Goal: Task Accomplishment & Management: Complete application form

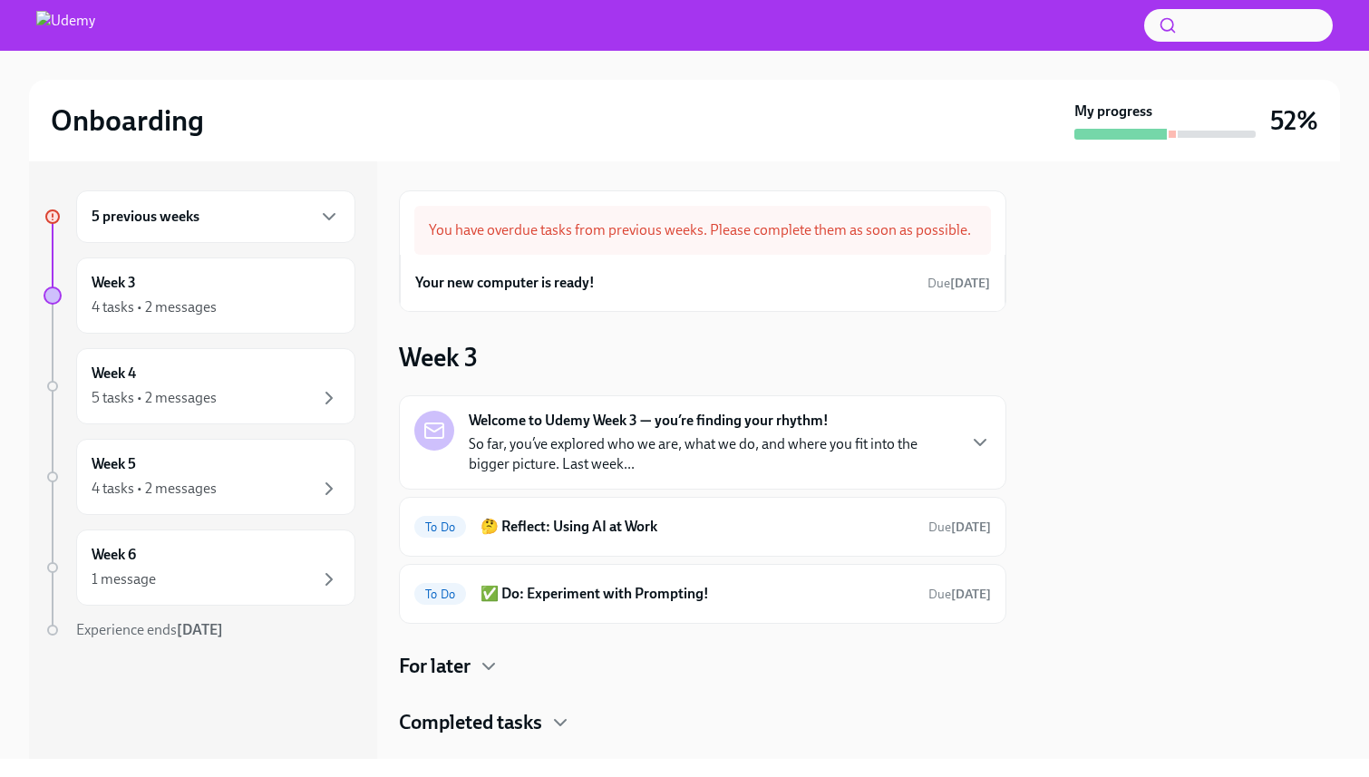
click at [234, 213] on div "5 previous weeks" at bounding box center [216, 217] width 248 height 22
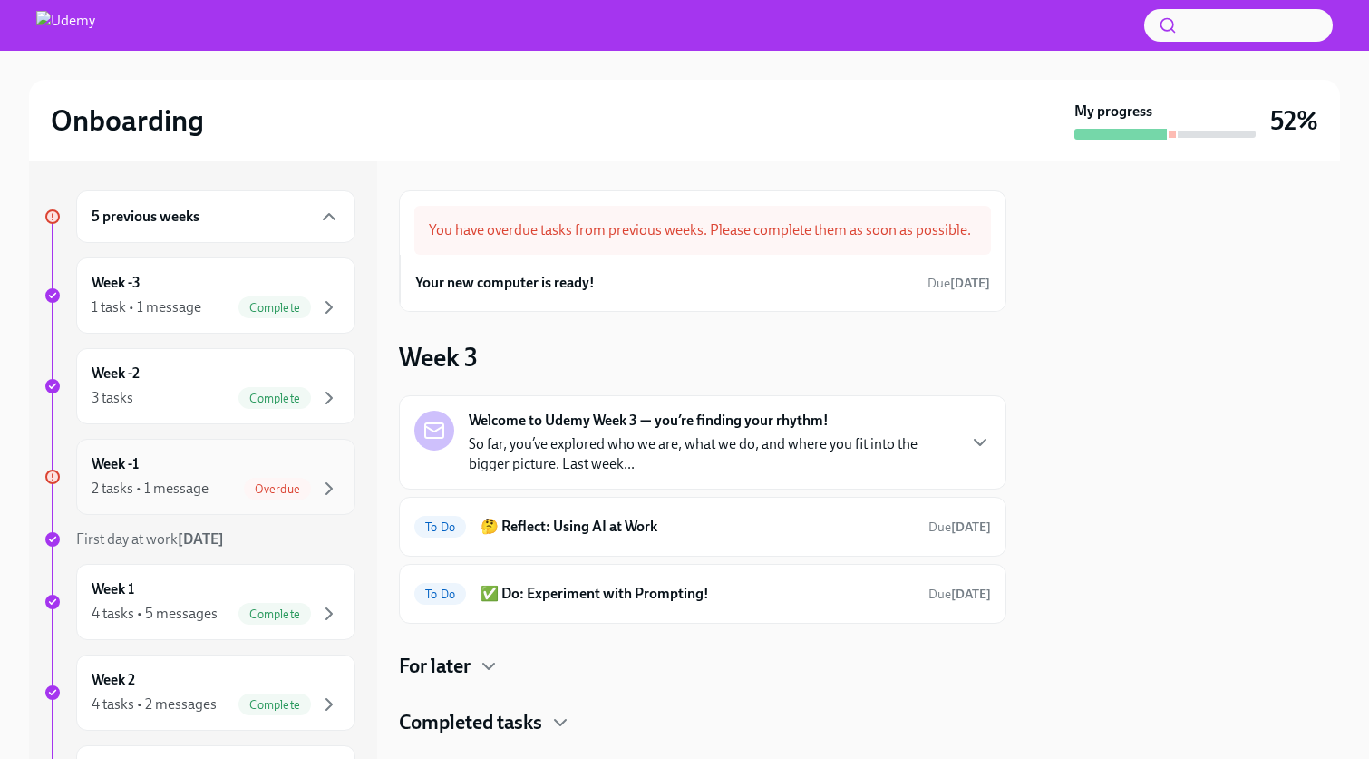
click at [258, 467] on div "Week -1 2 tasks • 1 message Overdue" at bounding box center [216, 476] width 248 height 45
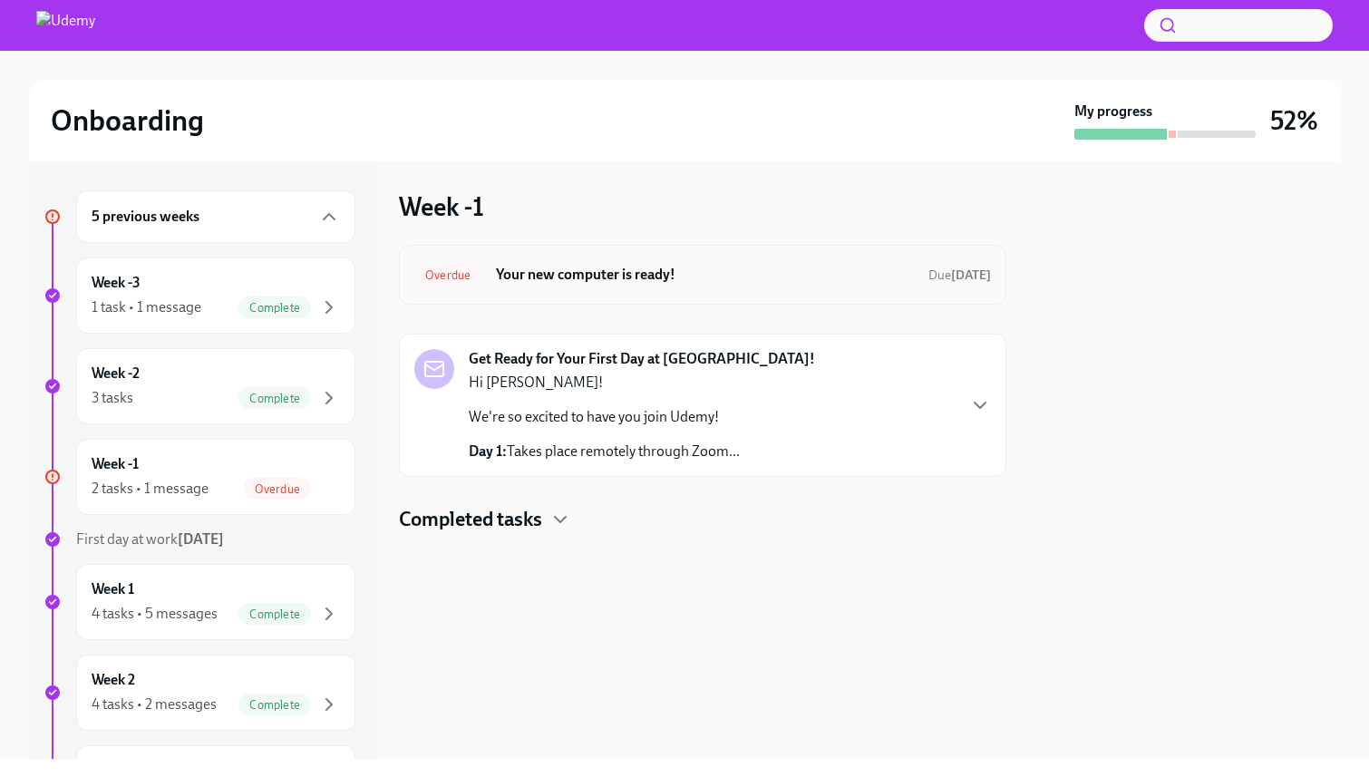
click at [715, 277] on h6 "Your new computer is ready!" at bounding box center [705, 275] width 418 height 20
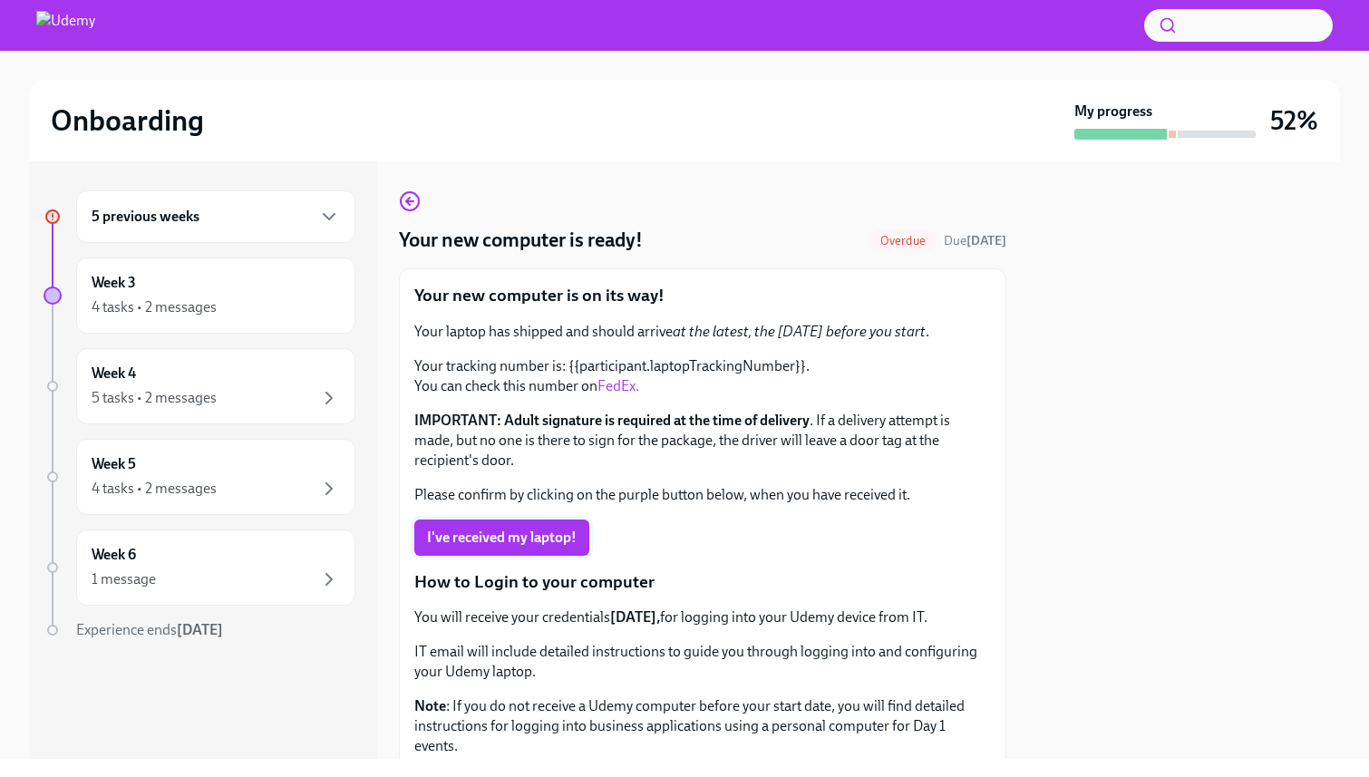
click at [516, 552] on button "I've received my laptop!" at bounding box center [501, 538] width 175 height 36
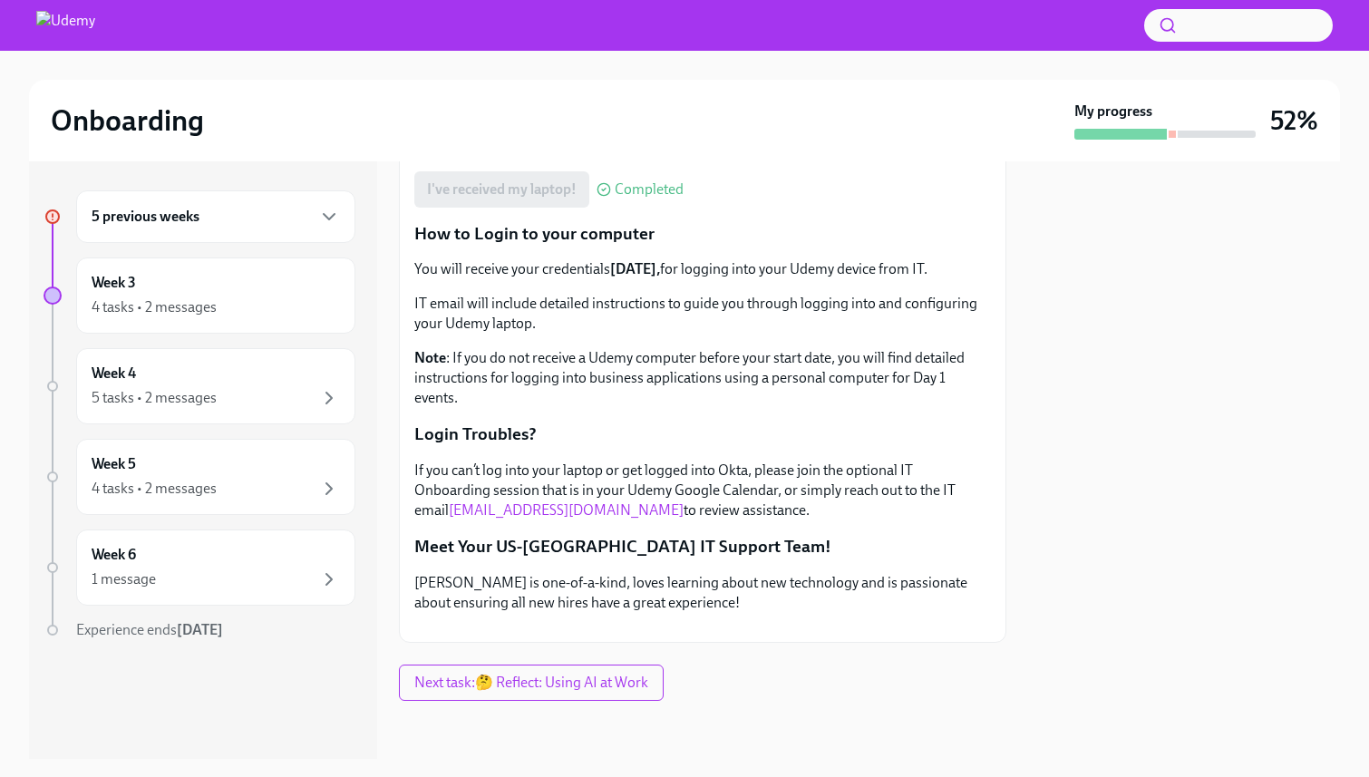
scroll to position [472, 0]
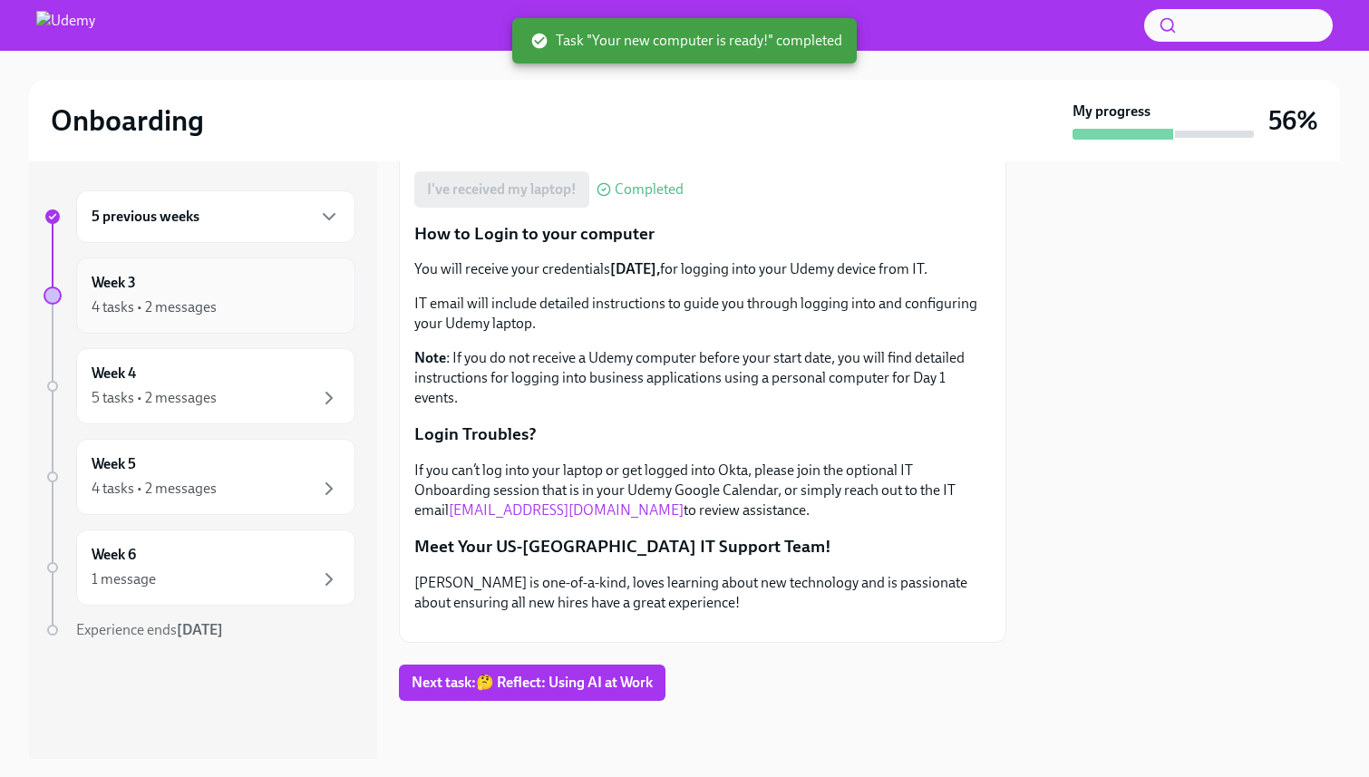
click at [278, 305] on div "4 tasks • 2 messages" at bounding box center [216, 308] width 248 height 22
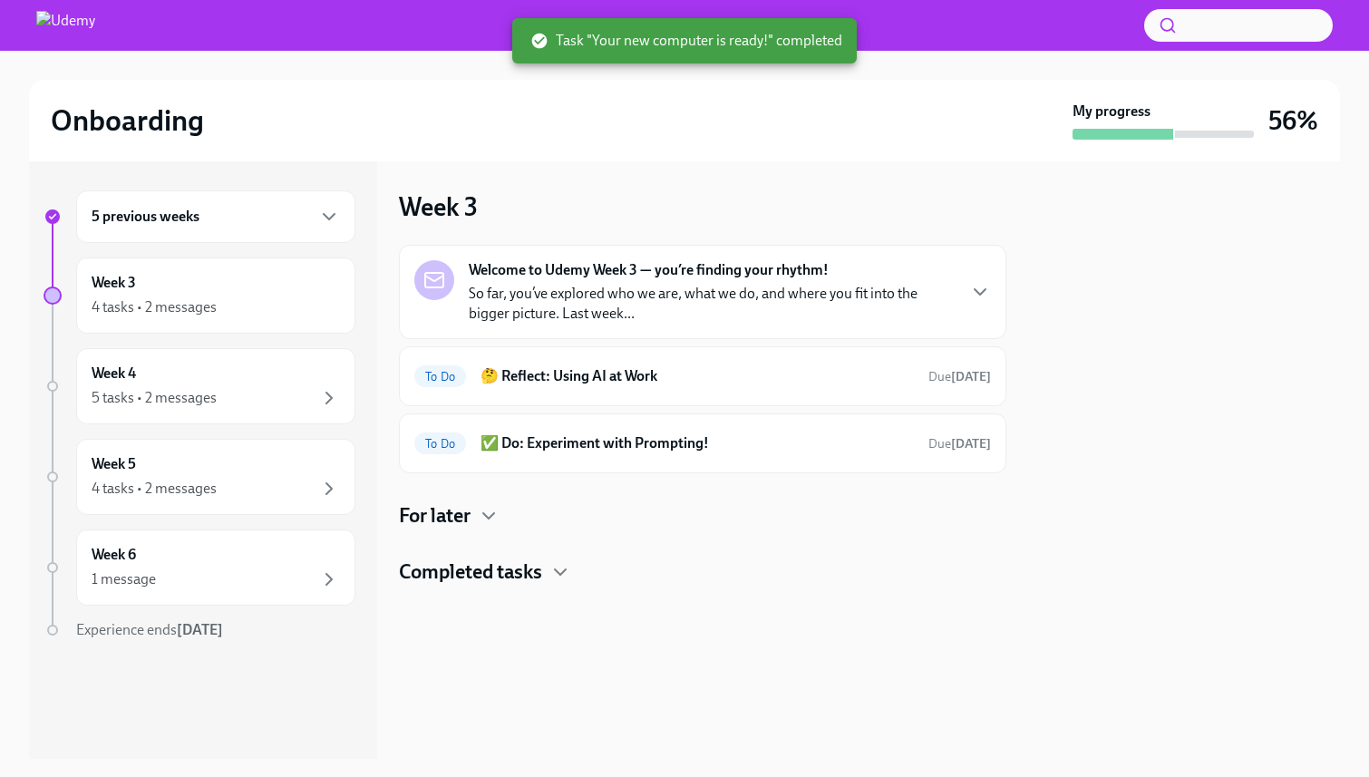
click at [465, 508] on h4 "For later" at bounding box center [435, 515] width 72 height 27
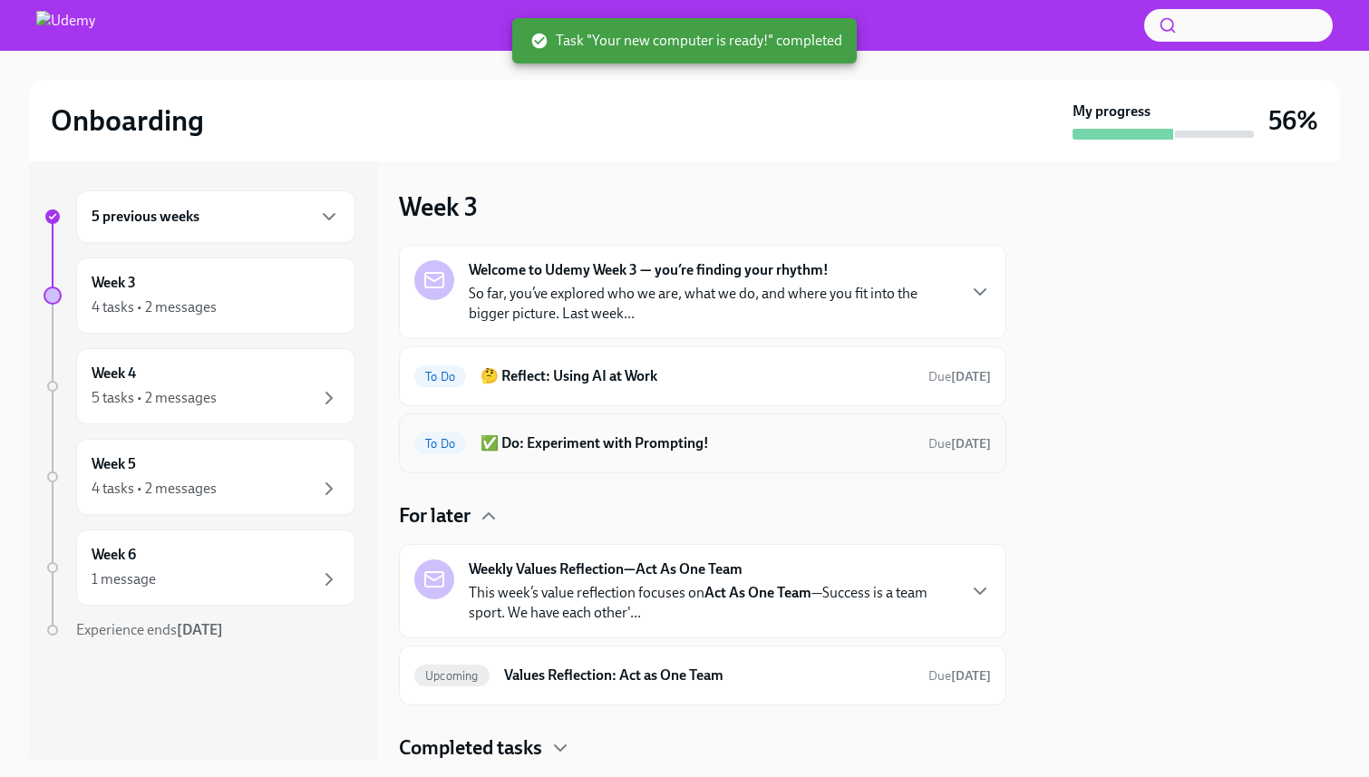
scroll to position [61, 0]
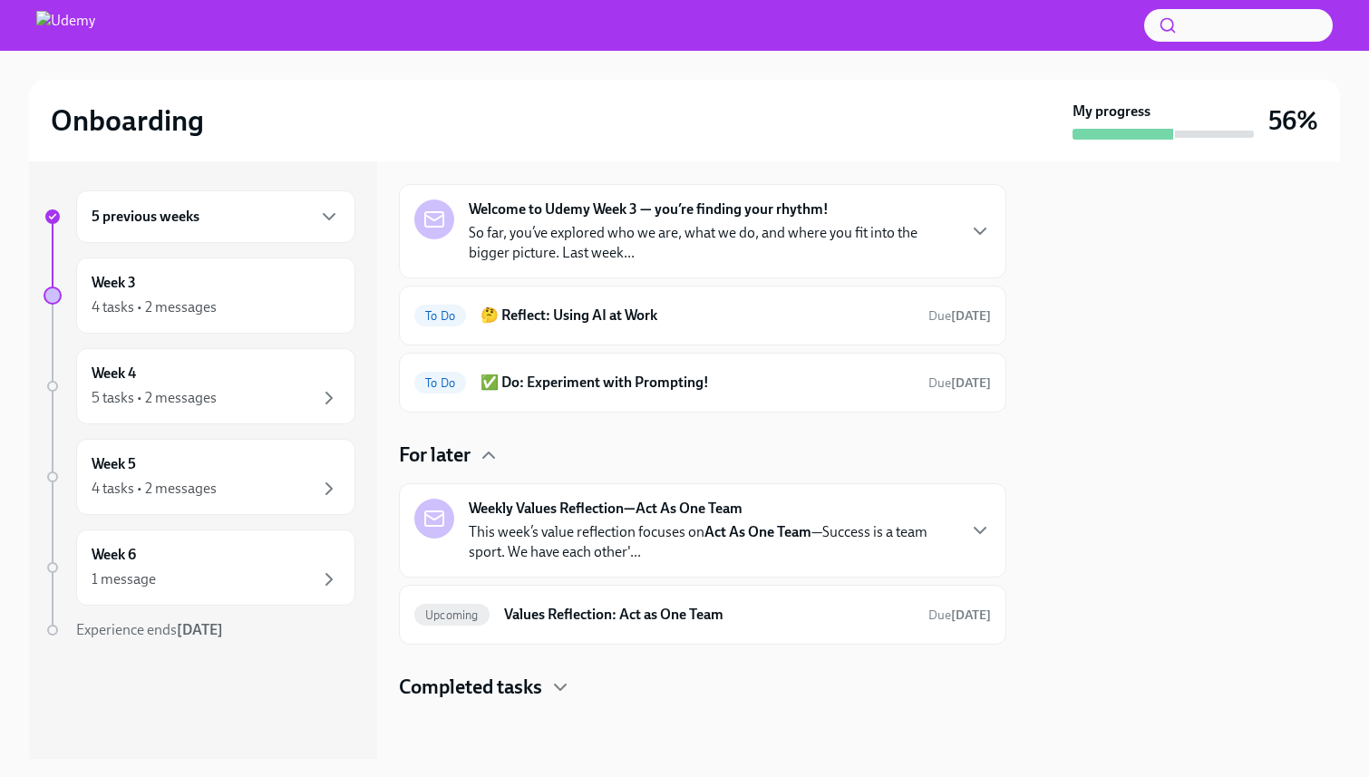
click at [308, 220] on div "5 previous weeks" at bounding box center [216, 217] width 248 height 22
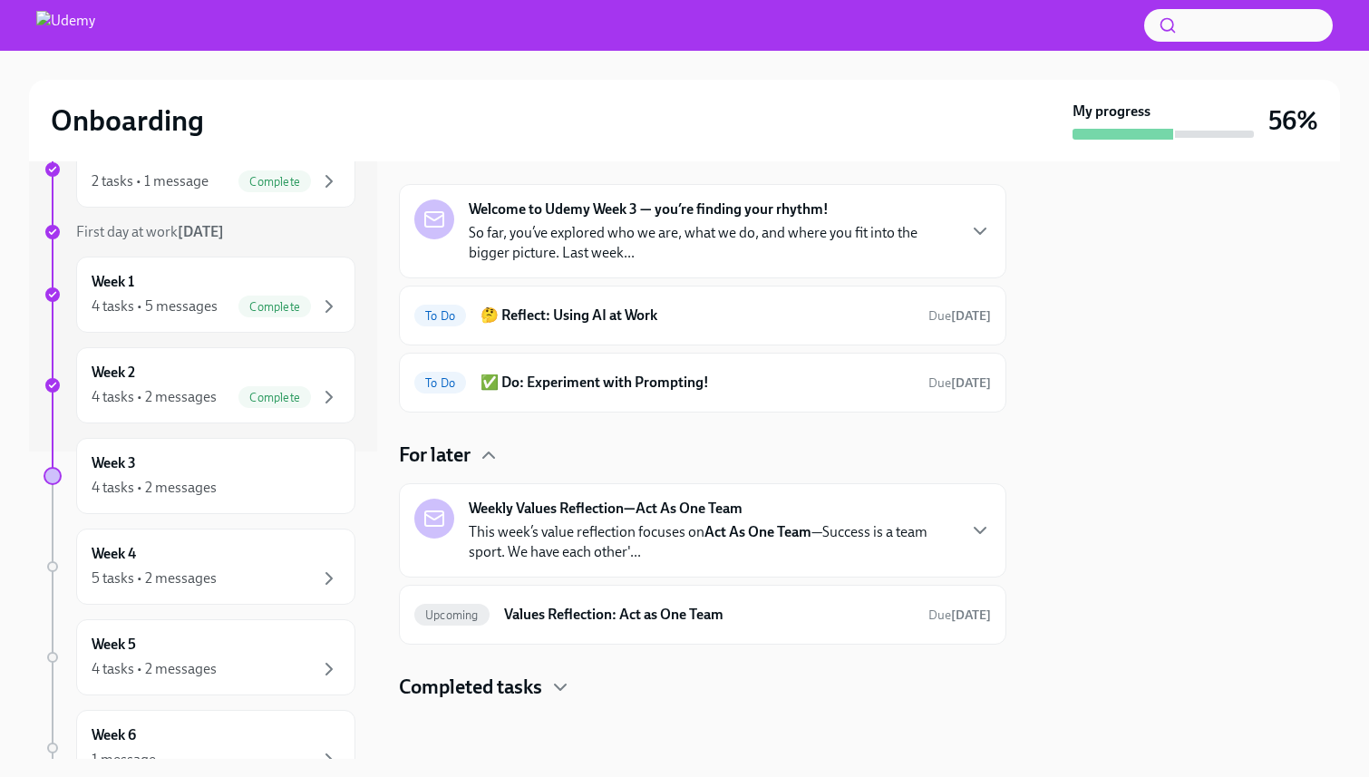
scroll to position [320, 0]
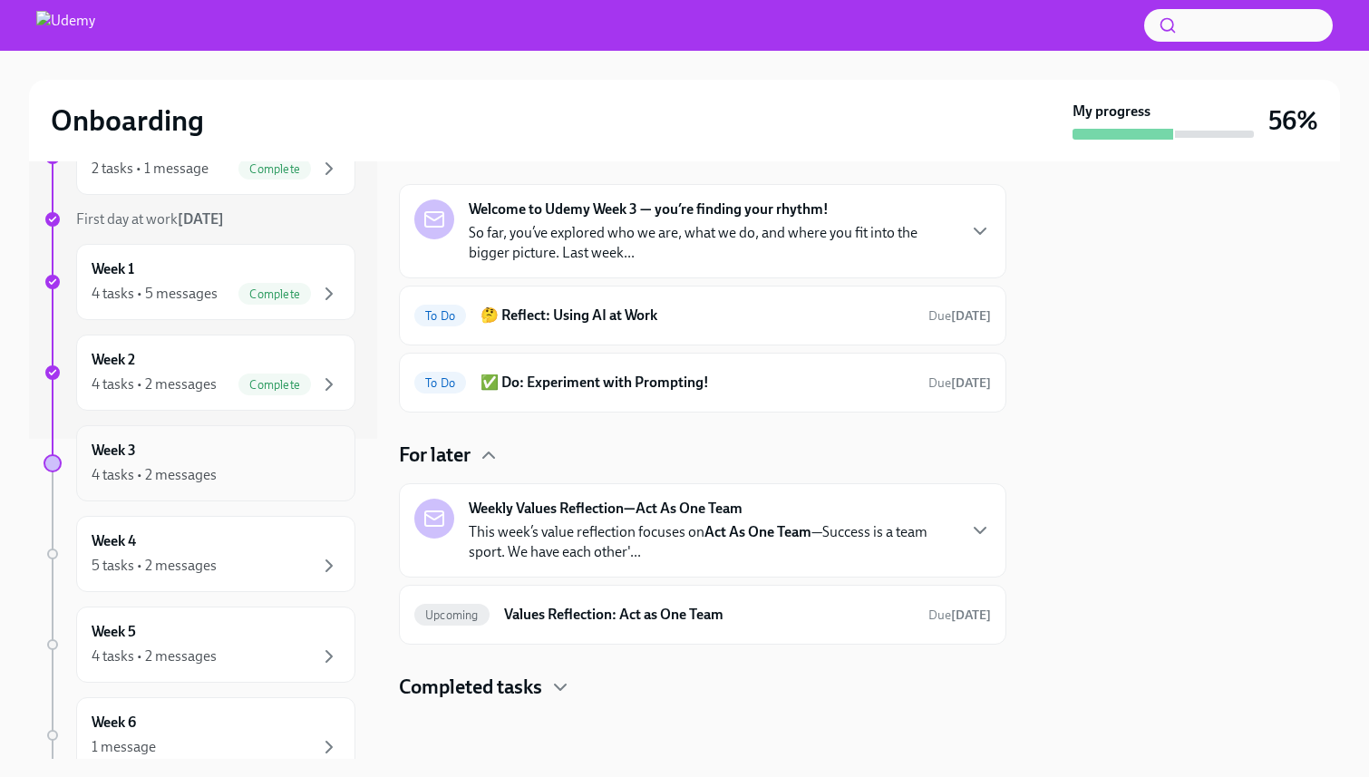
click at [224, 466] on div "4 tasks • 2 messages" at bounding box center [216, 475] width 248 height 22
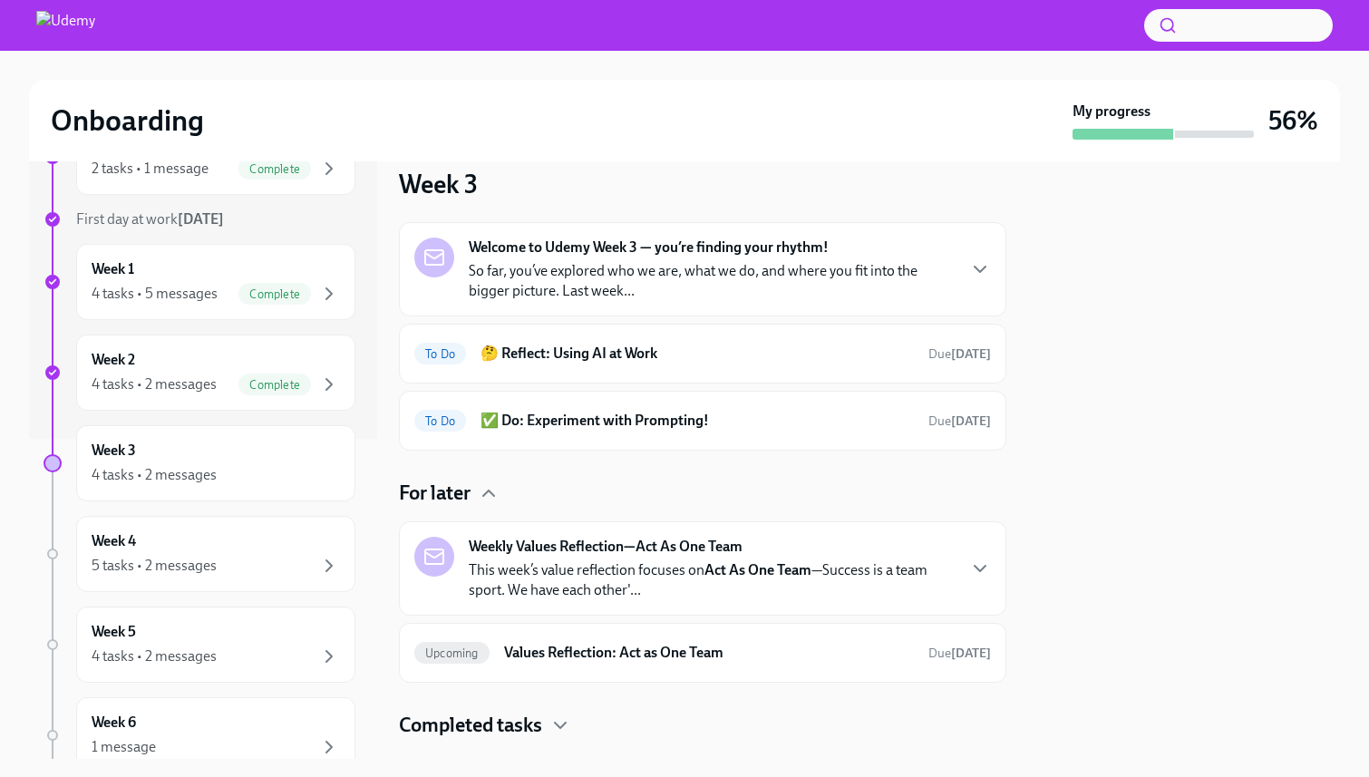
scroll to position [0, 0]
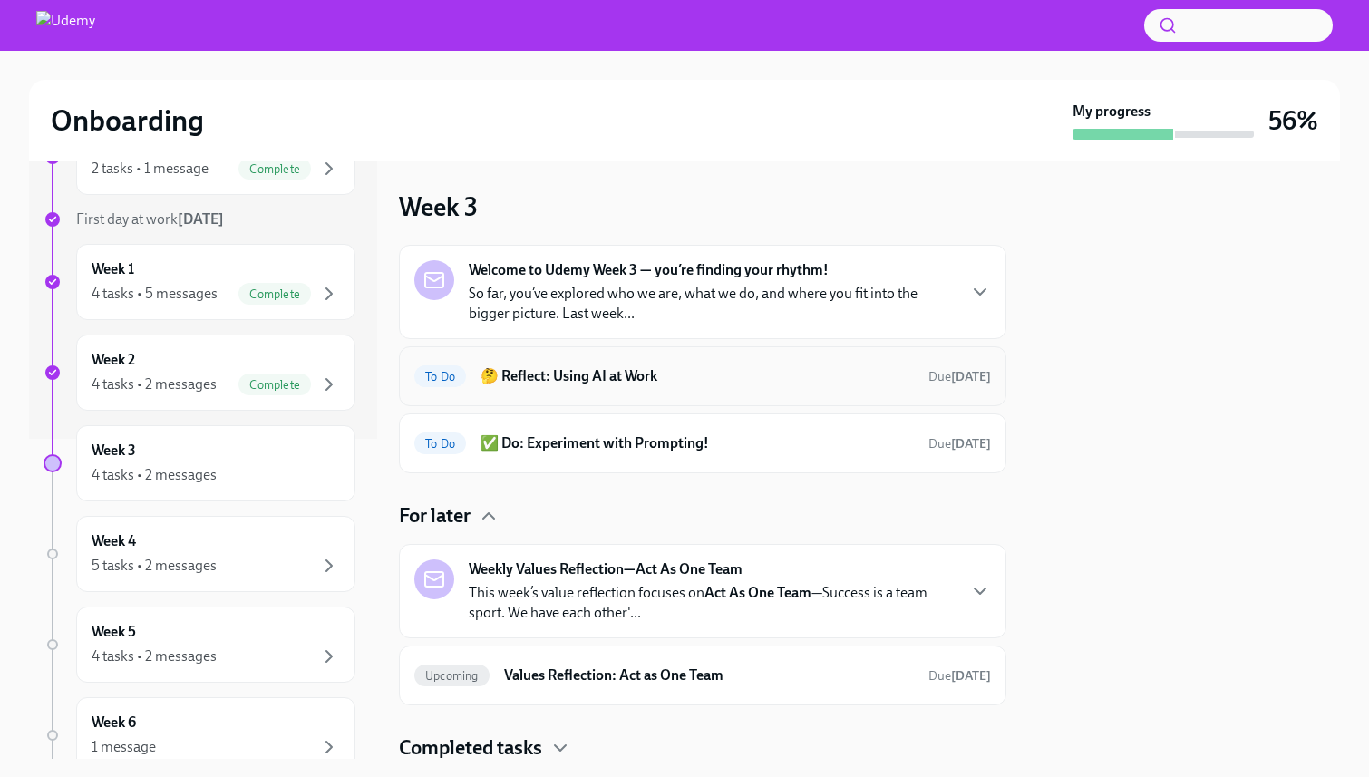
click at [566, 373] on h6 "🤔 Reflect: Using AI at Work" at bounding box center [697, 376] width 433 height 20
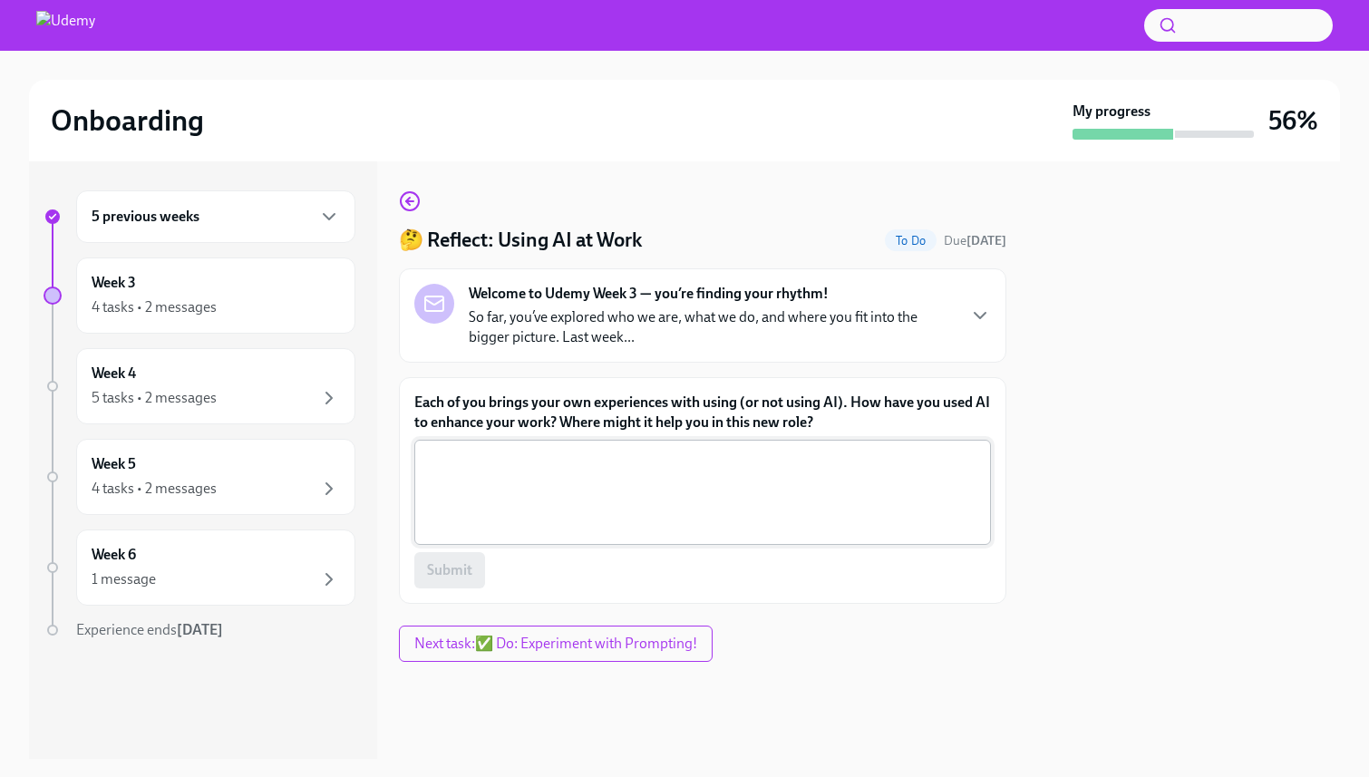
click at [516, 445] on div "x ​" at bounding box center [702, 492] width 577 height 105
click at [530, 410] on label "Each of you brings your own experiences with using (or not using AI). How have …" at bounding box center [702, 413] width 577 height 40
click at [530, 449] on textarea "Each of you brings your own experiences with using (or not using AI). How have …" at bounding box center [702, 492] width 555 height 87
click at [530, 410] on label "Each of you brings your own experiences with using (or not using AI). How have …" at bounding box center [702, 413] width 577 height 40
click at [530, 449] on textarea "Each of you brings your own experiences with using (or not using AI). How have …" at bounding box center [702, 492] width 555 height 87
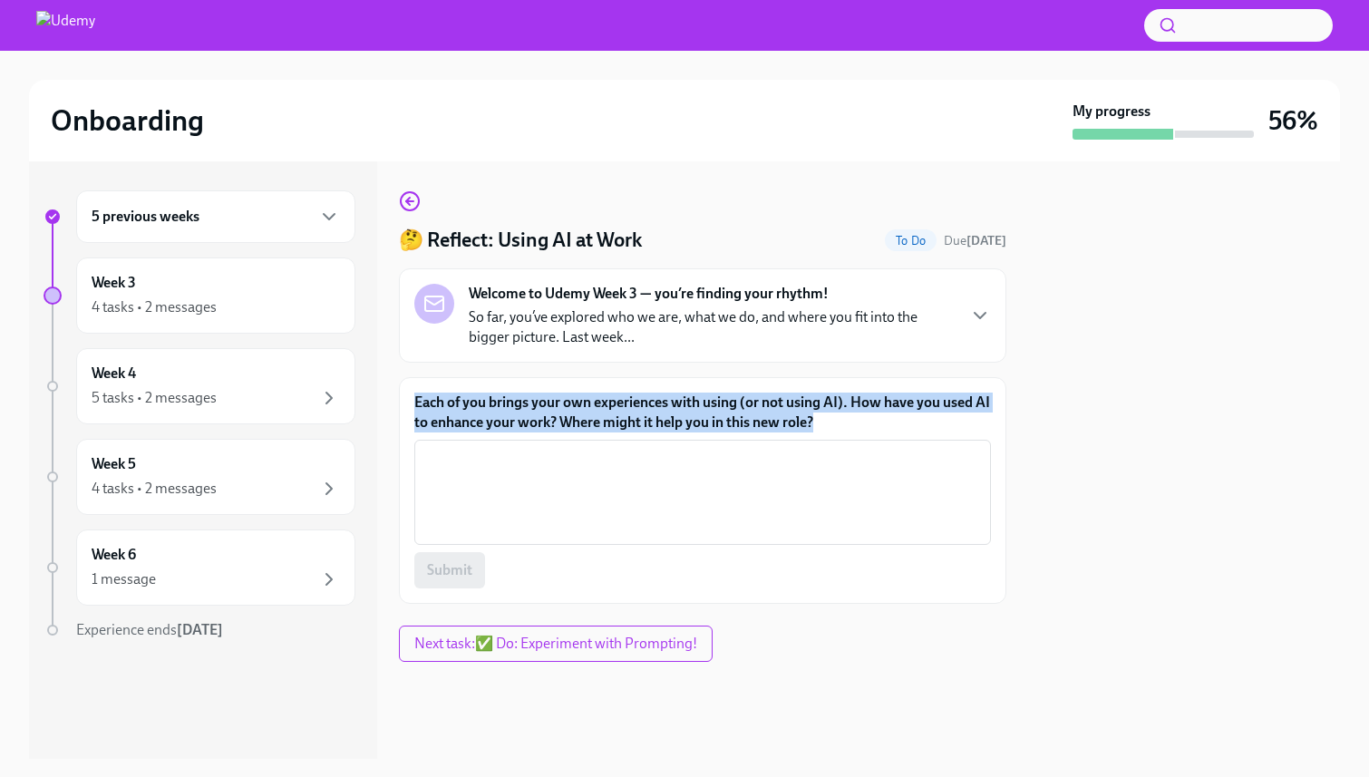
click at [530, 410] on label "Each of you brings your own experiences with using (or not using AI). How have …" at bounding box center [702, 413] width 577 height 40
click at [530, 449] on textarea "Each of you brings your own experiences with using (or not using AI). How have …" at bounding box center [702, 492] width 555 height 87
copy label "Each of you brings your own experiences with using (or not using AI). How have …"
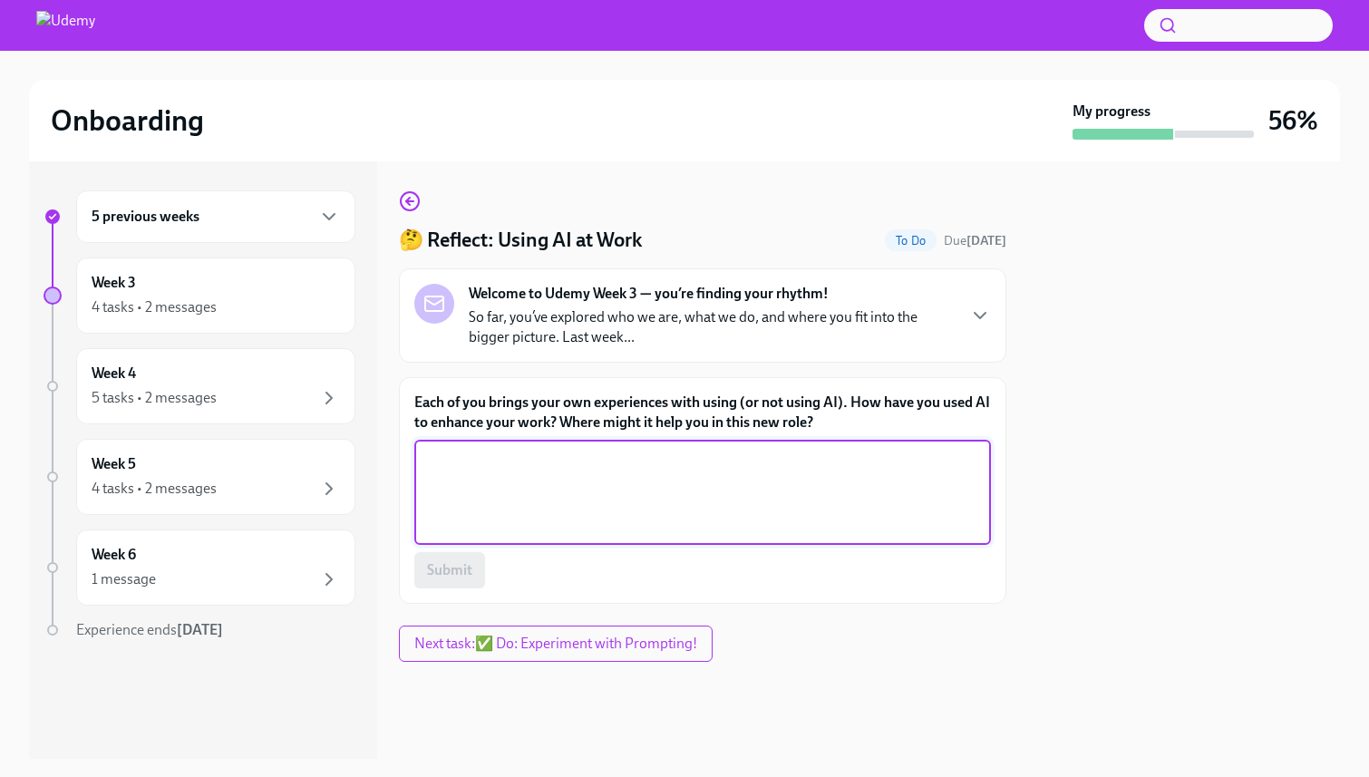
click at [534, 450] on textarea "Each of you brings your own experiences with using (or not using AI). How have …" at bounding box center [702, 492] width 555 height 87
paste textarea "I use AI daily for tasks like research, drafting emails, and learning new topic…"
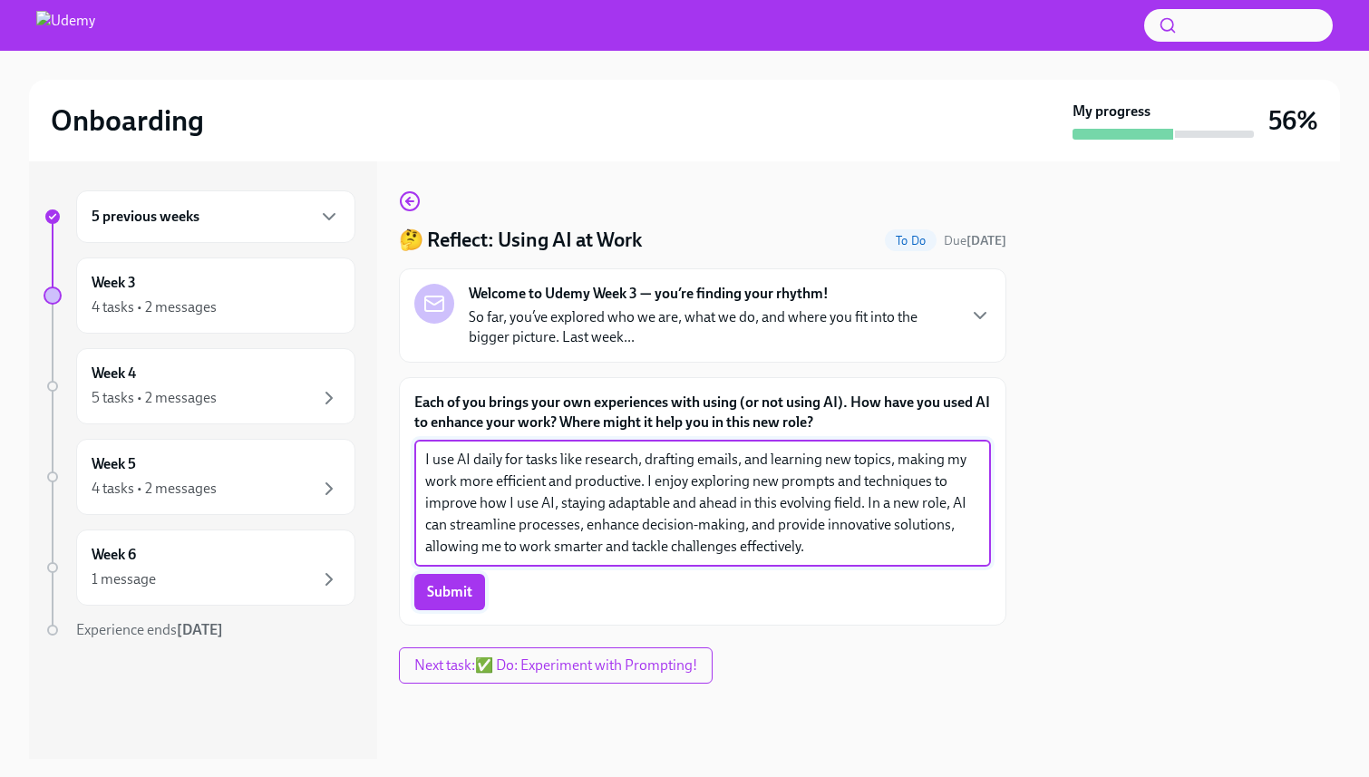
type textarea "I use AI daily for tasks like research, drafting emails, and learning new topic…"
click at [445, 595] on span "Submit" at bounding box center [449, 592] width 45 height 18
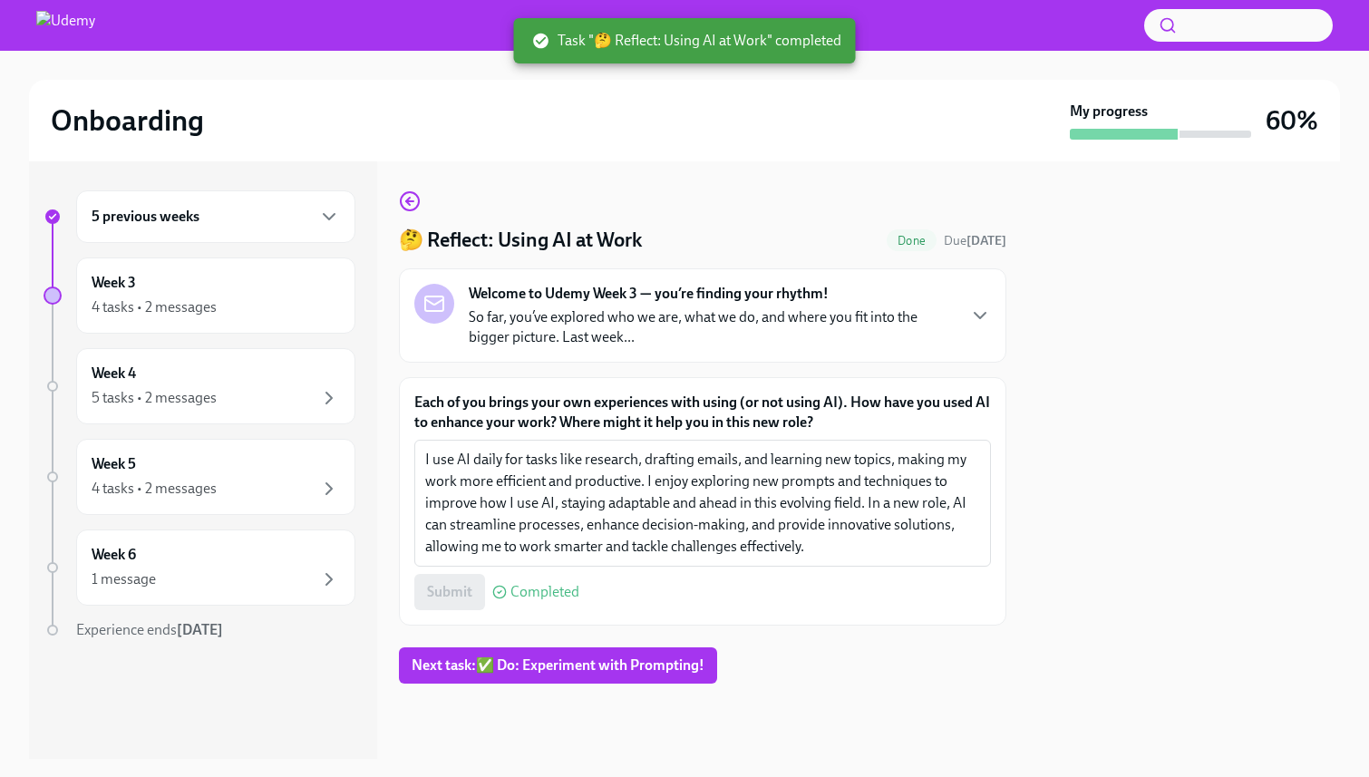
click at [396, 197] on div "5 previous weeks Week 3 4 tasks • 2 messages Week 4 5 tasks • 2 messages Week 5…" at bounding box center [684, 460] width 1311 height 598
click at [414, 200] on icon "button" at bounding box center [410, 201] width 22 height 22
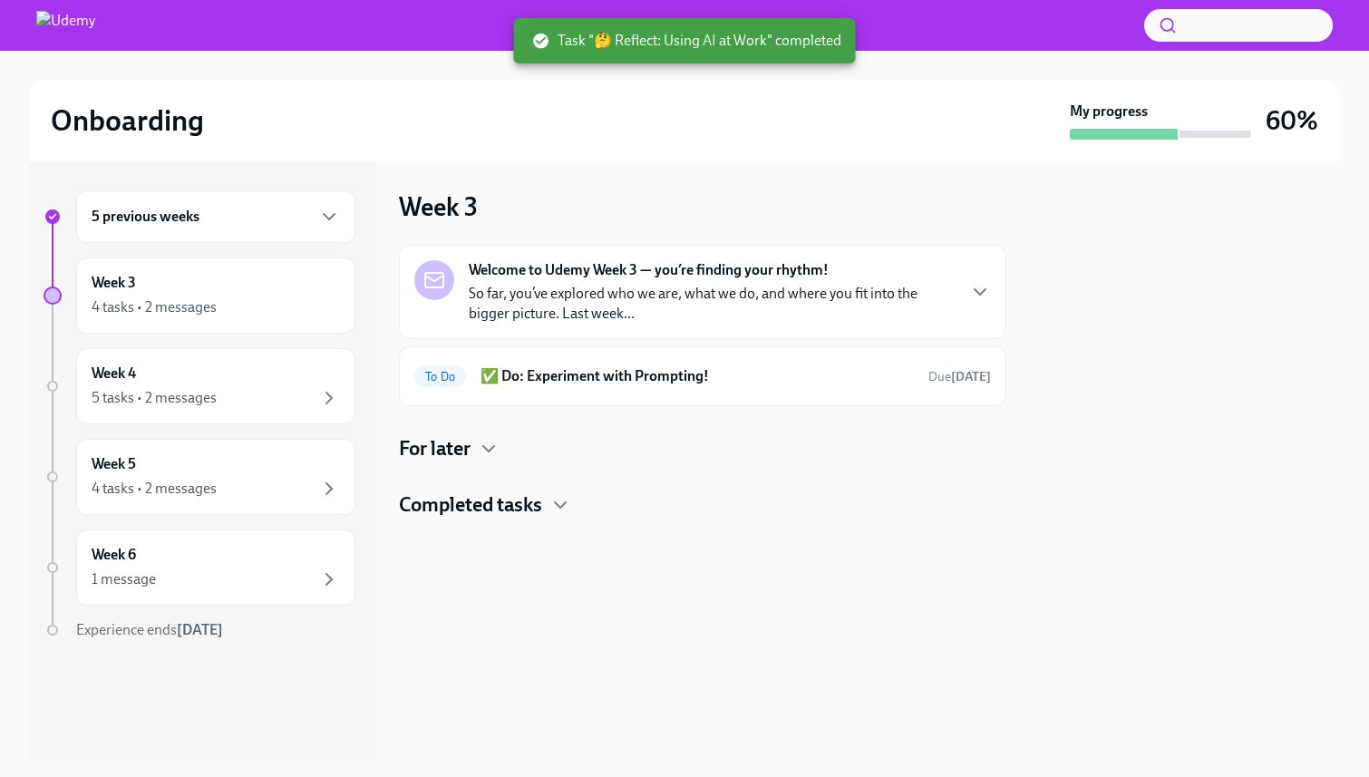
click at [925, 284] on p "So far, you’ve explored who we are, what we do, and where you fit into the bigg…" at bounding box center [712, 304] width 486 height 40
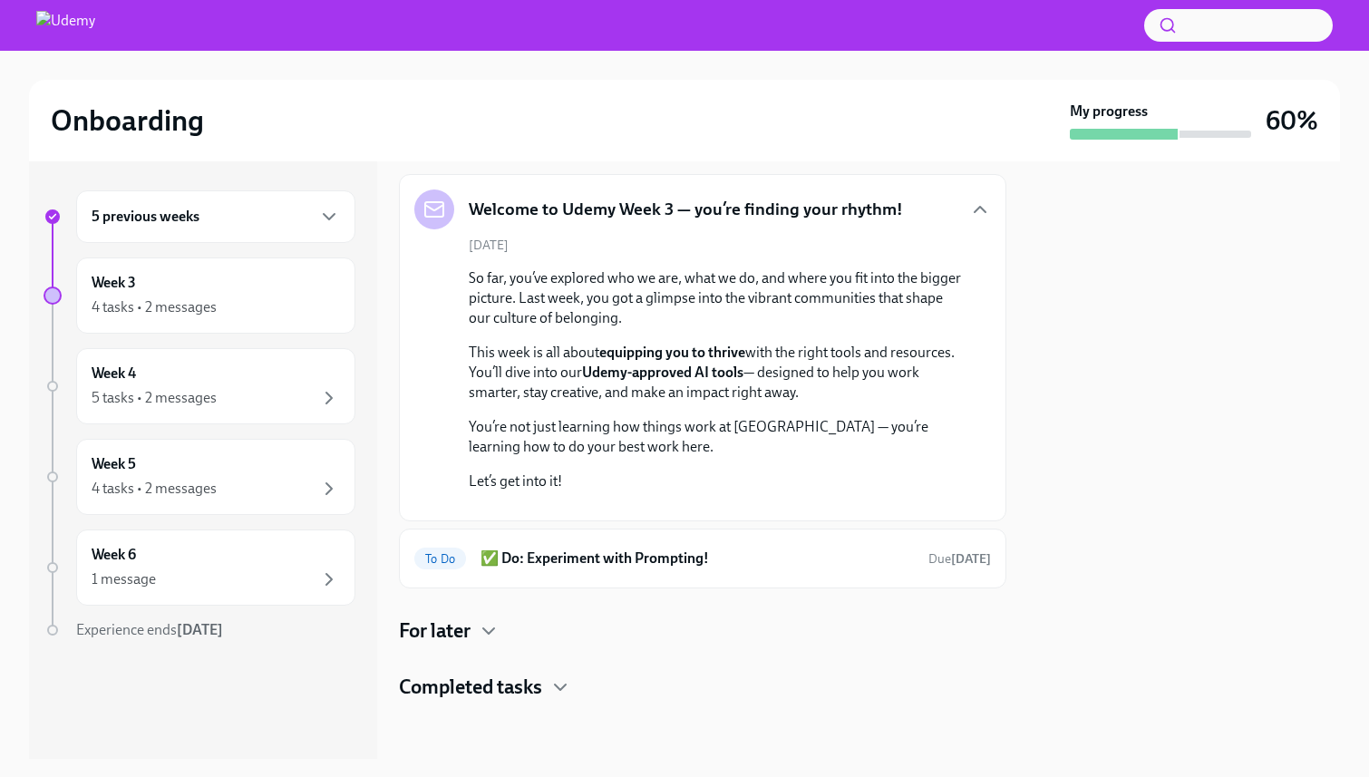
scroll to position [256, 0]
click at [474, 634] on div "For later" at bounding box center [703, 631] width 608 height 27
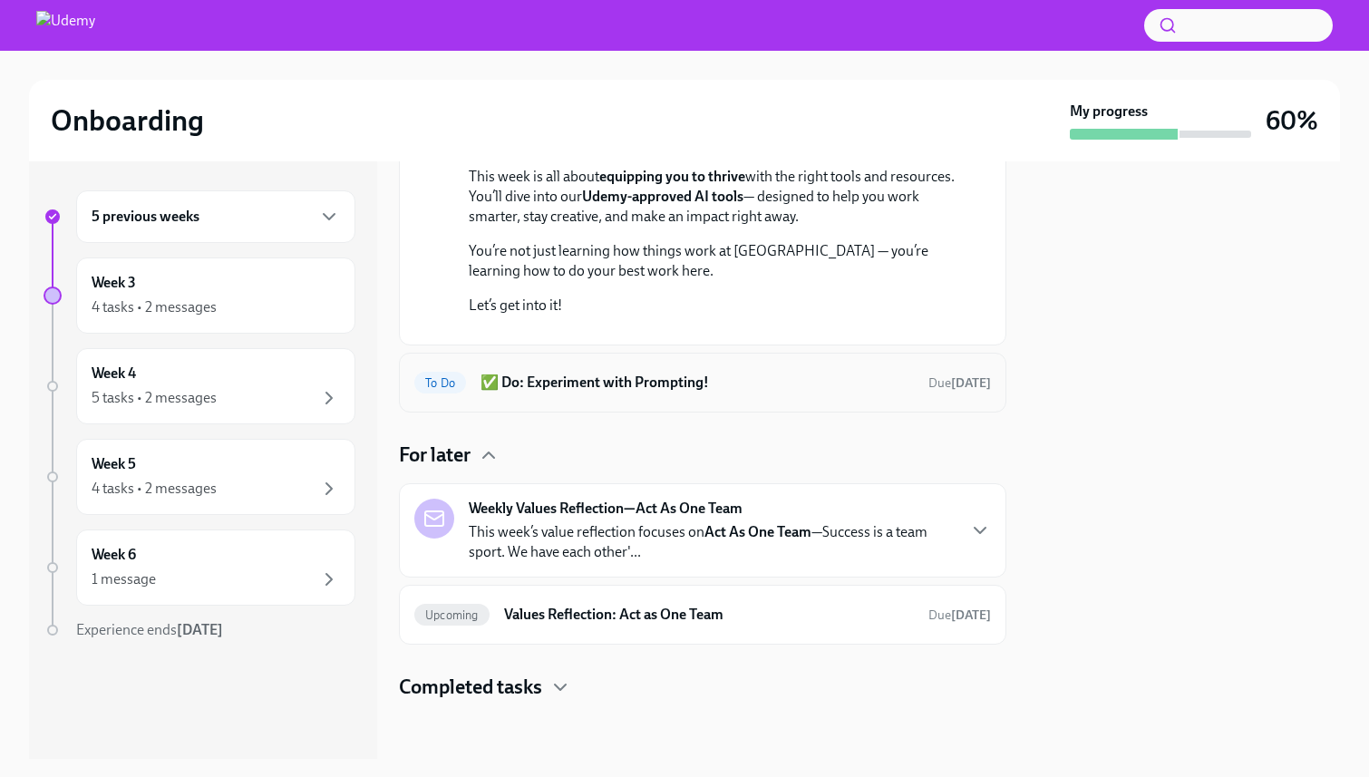
scroll to position [432, 0]
click at [821, 524] on p "This week’s value reflection focuses on Act As One Team —Success is a team spor…" at bounding box center [712, 542] width 486 height 40
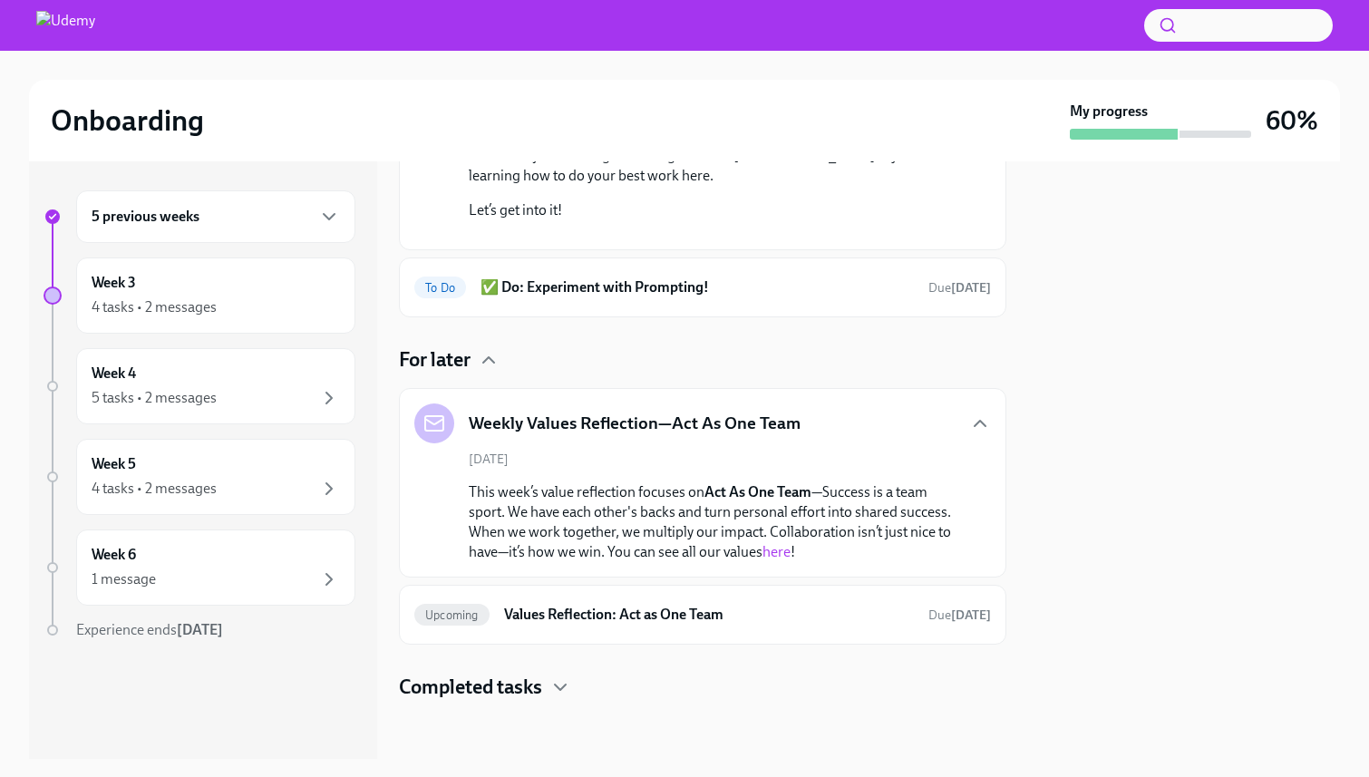
scroll to position [527, 0]
click at [780, 550] on link "here" at bounding box center [777, 551] width 28 height 17
